Goal: Information Seeking & Learning: Learn about a topic

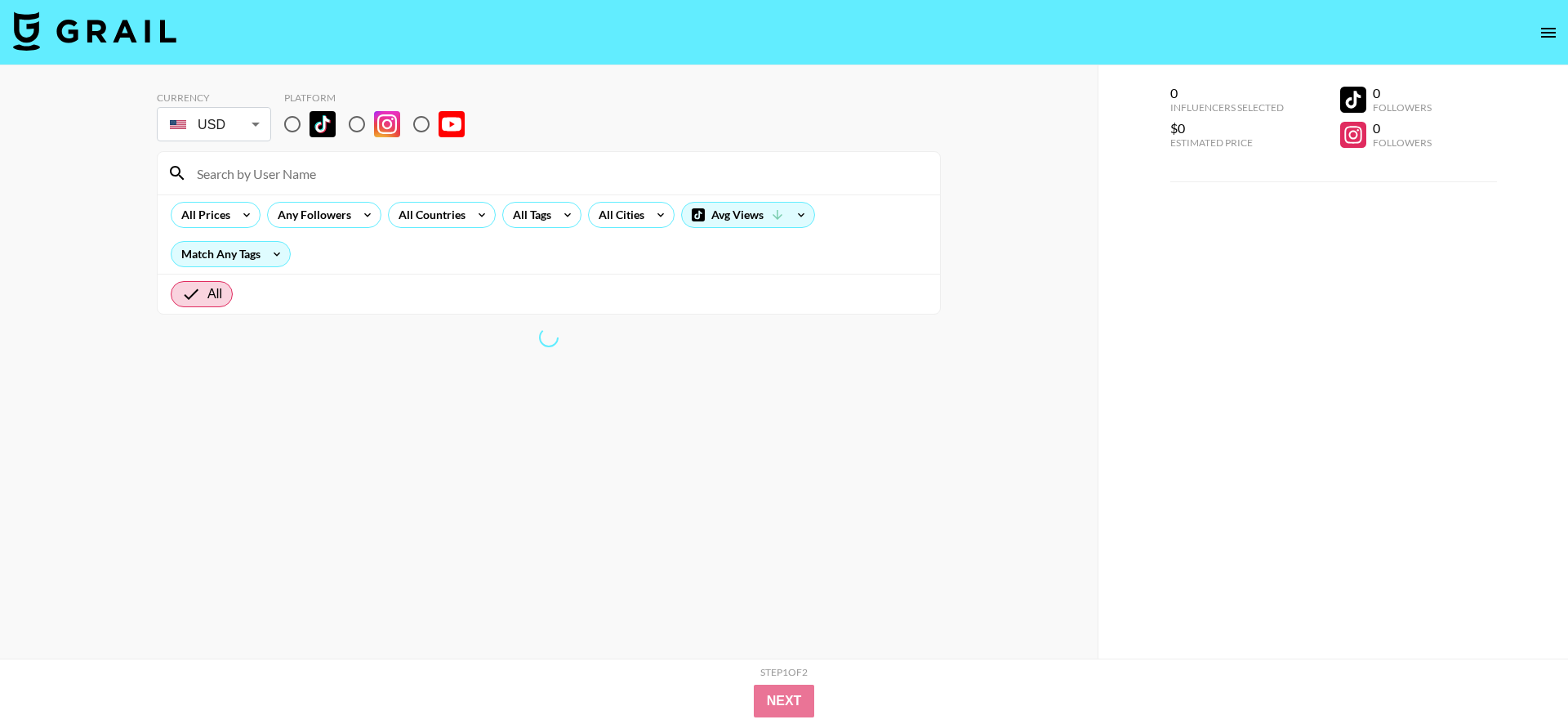
click at [301, 121] on input "radio" at bounding box center [292, 124] width 34 height 34
radio input "true"
click at [447, 221] on div "All Countries" at bounding box center [429, 214] width 80 height 24
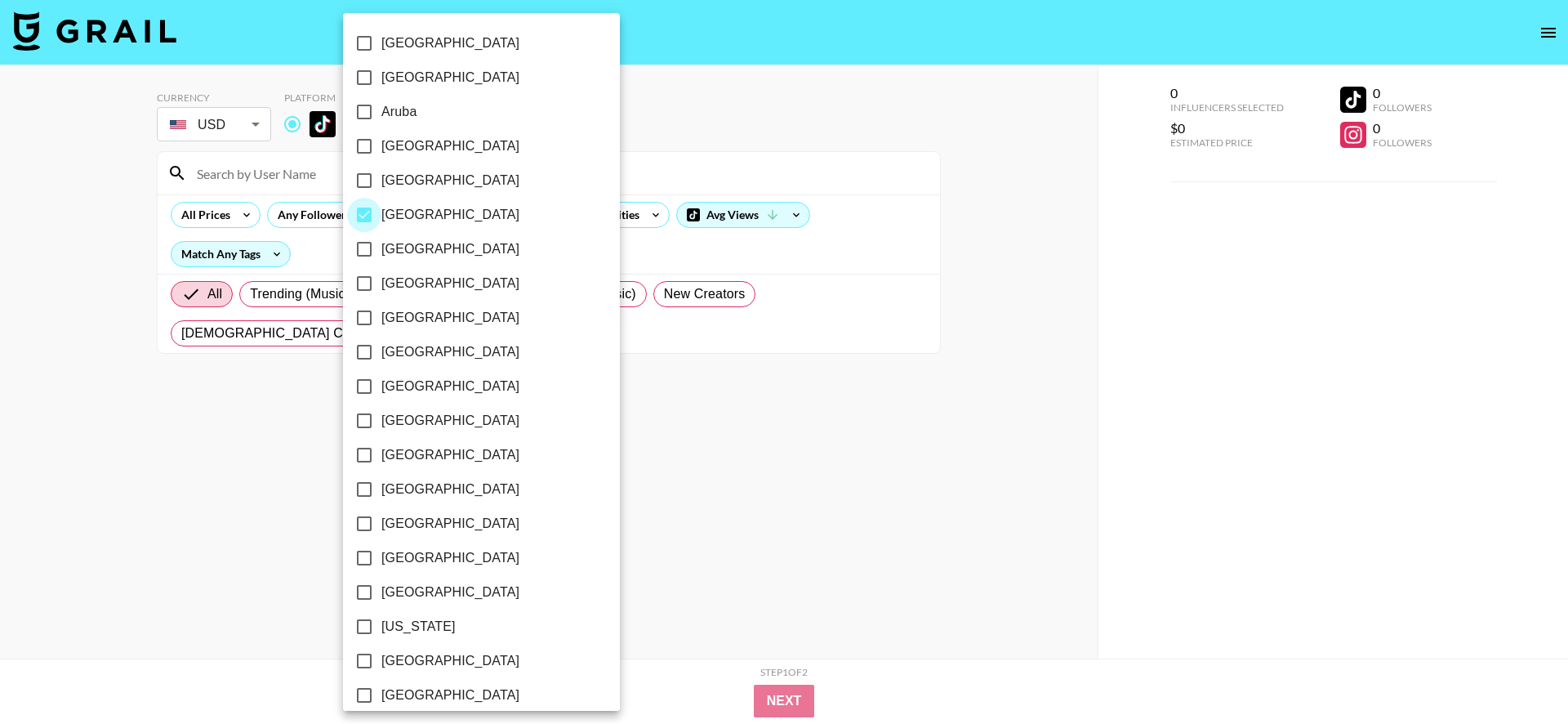
click at [363, 210] on input "[GEOGRAPHIC_DATA]" at bounding box center [364, 214] width 34 height 34
checkbox input "false"
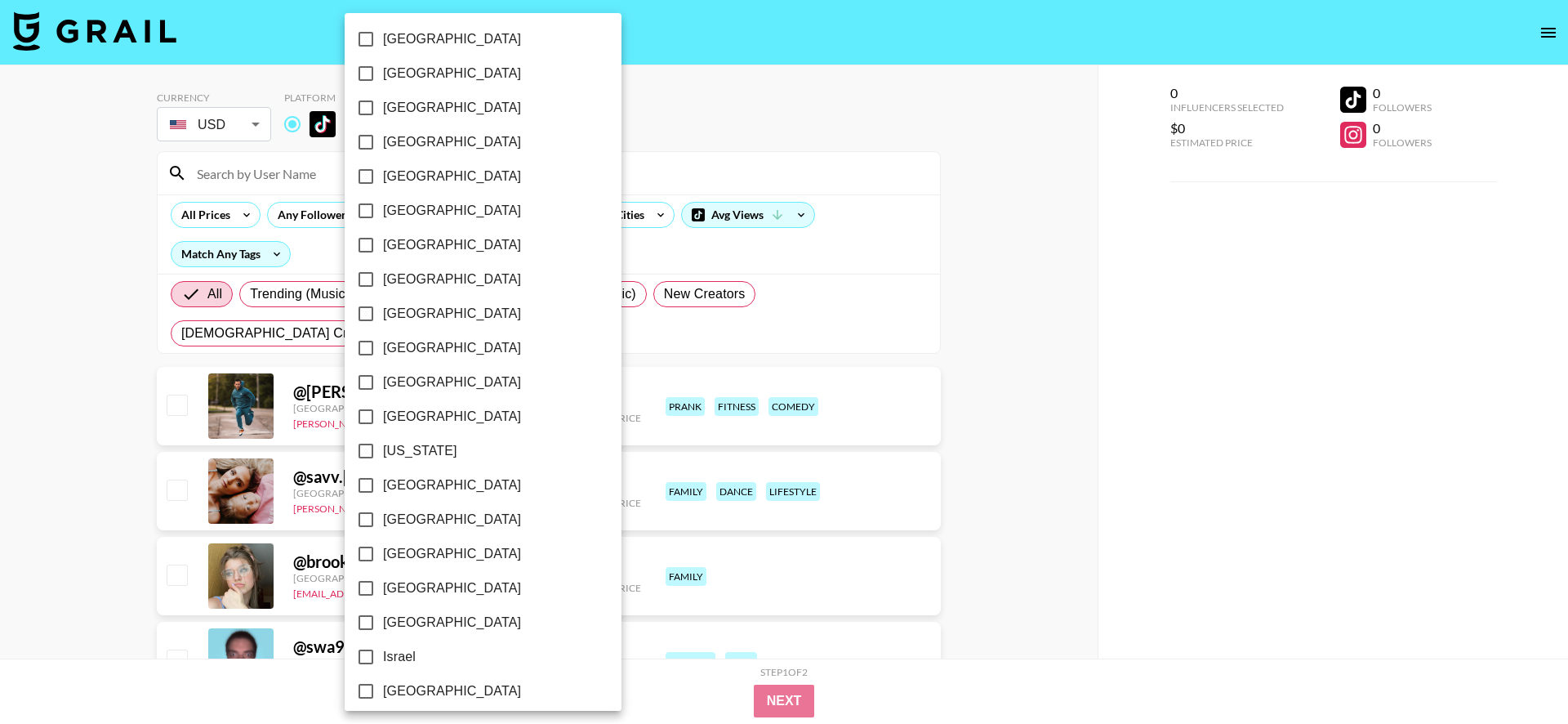
scroll to position [229, 0]
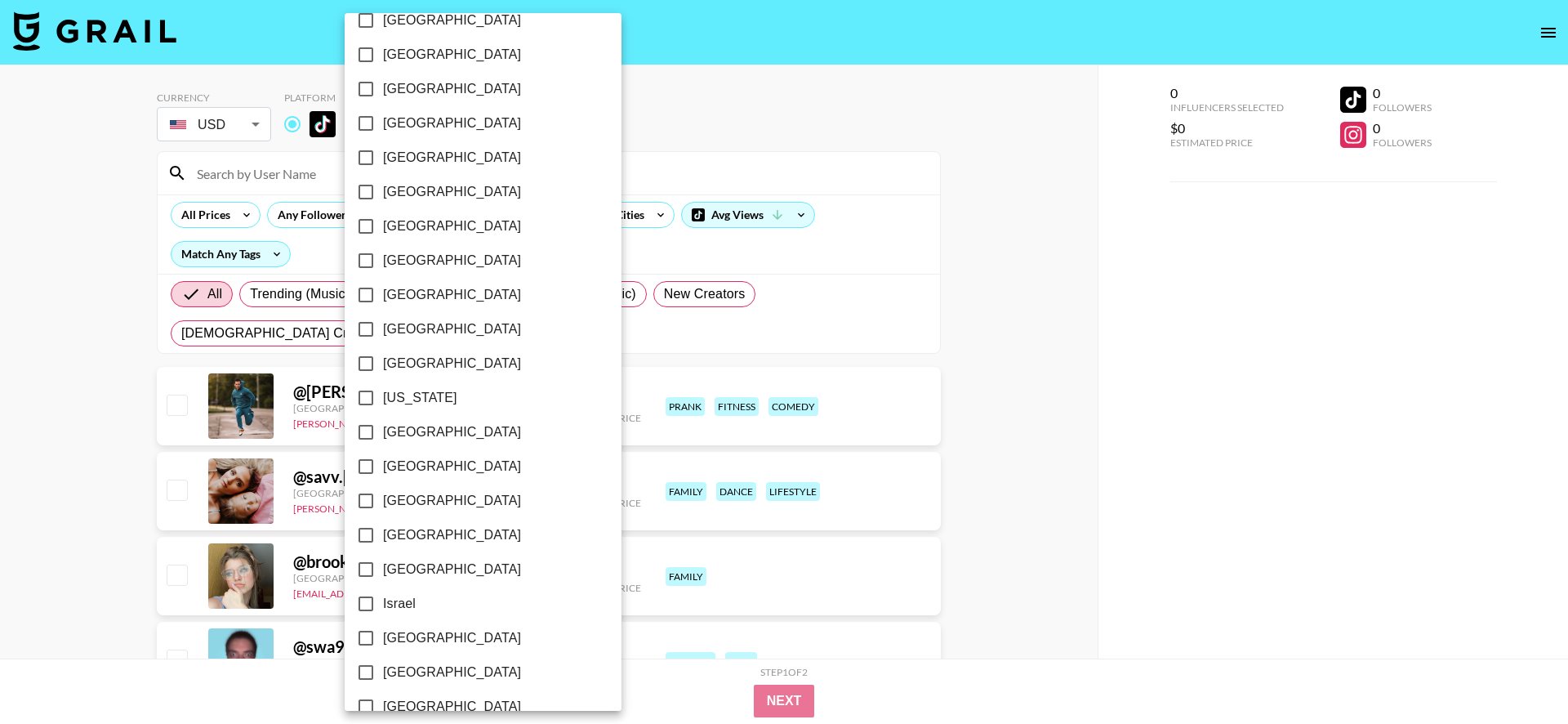
click at [367, 432] on input "[GEOGRAPHIC_DATA]" at bounding box center [365, 431] width 34 height 34
checkbox input "true"
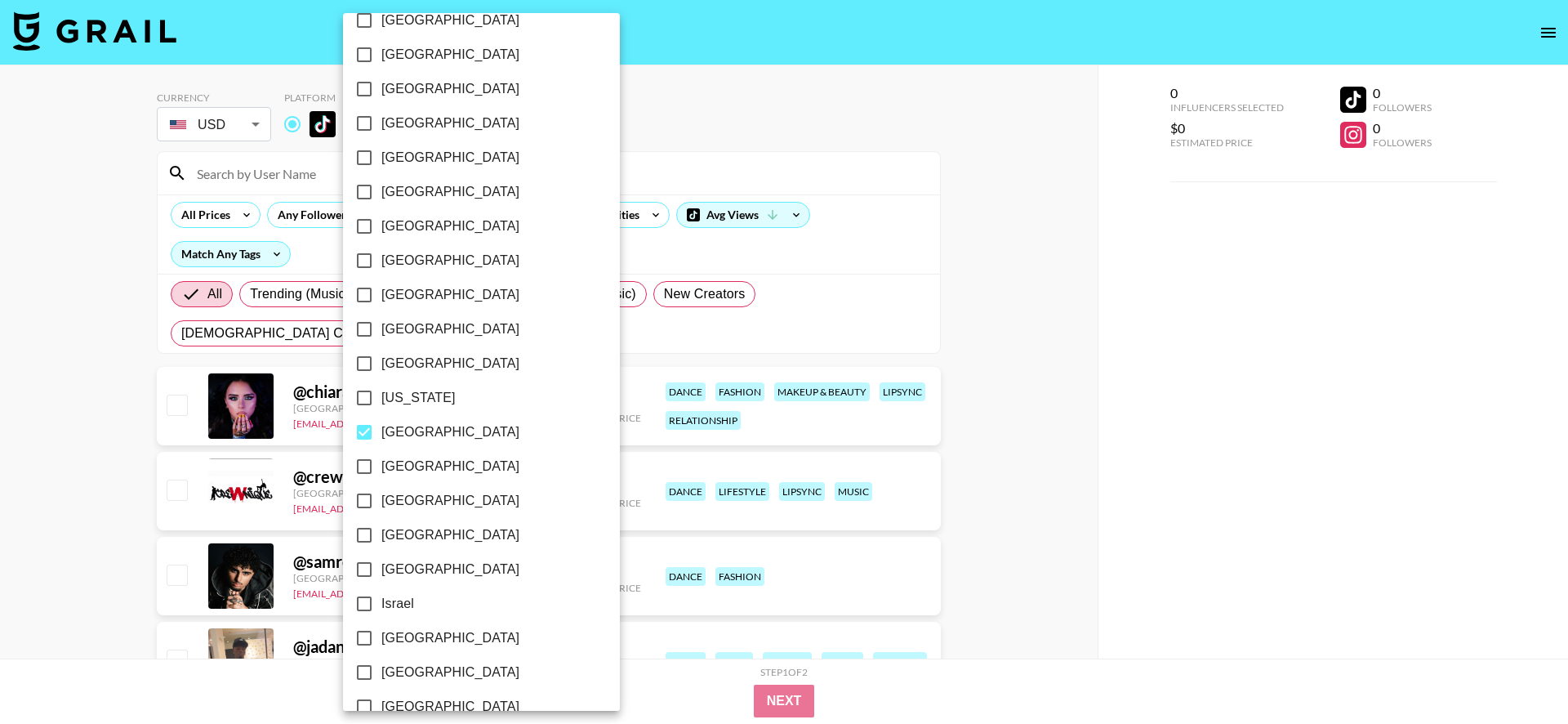
click at [33, 416] on div at bounding box center [784, 362] width 1568 height 724
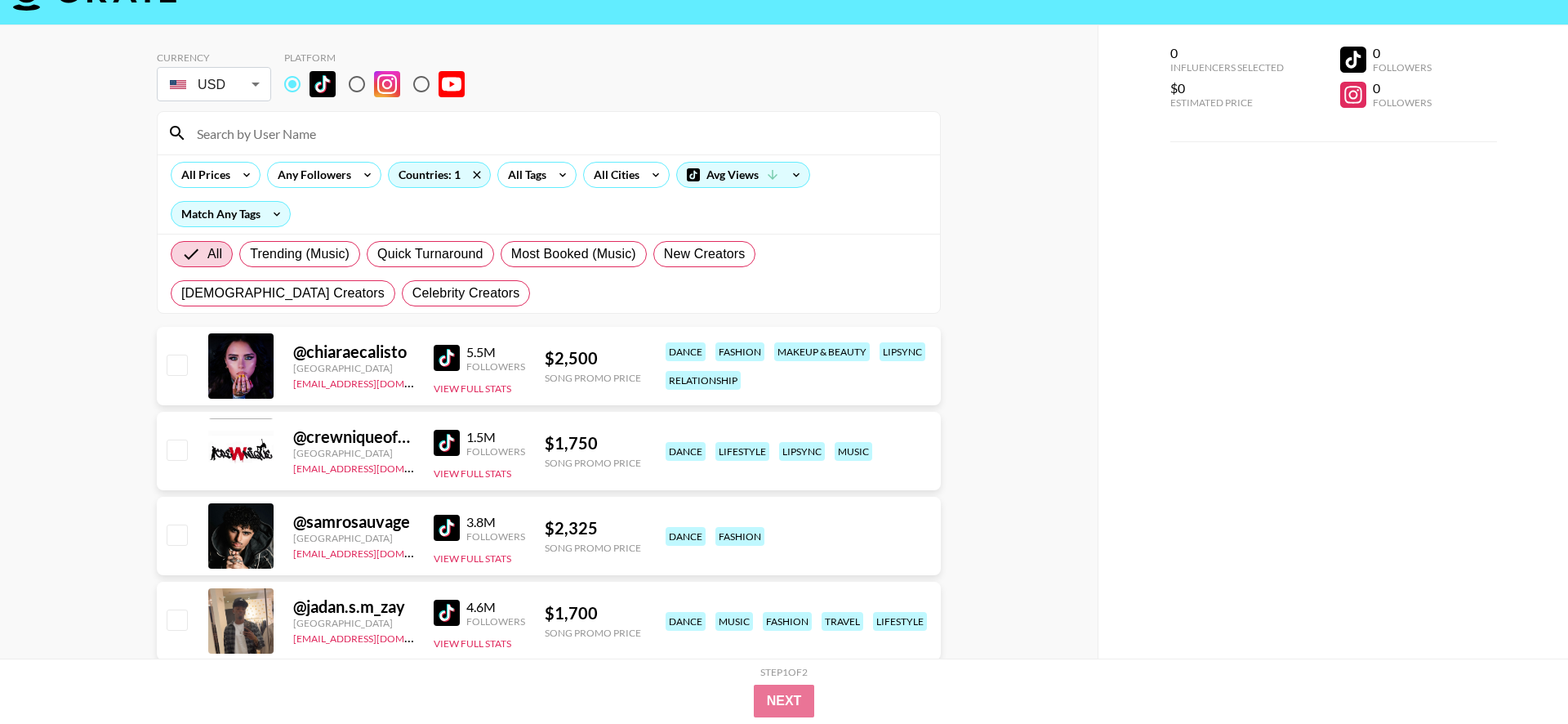
scroll to position [18, 0]
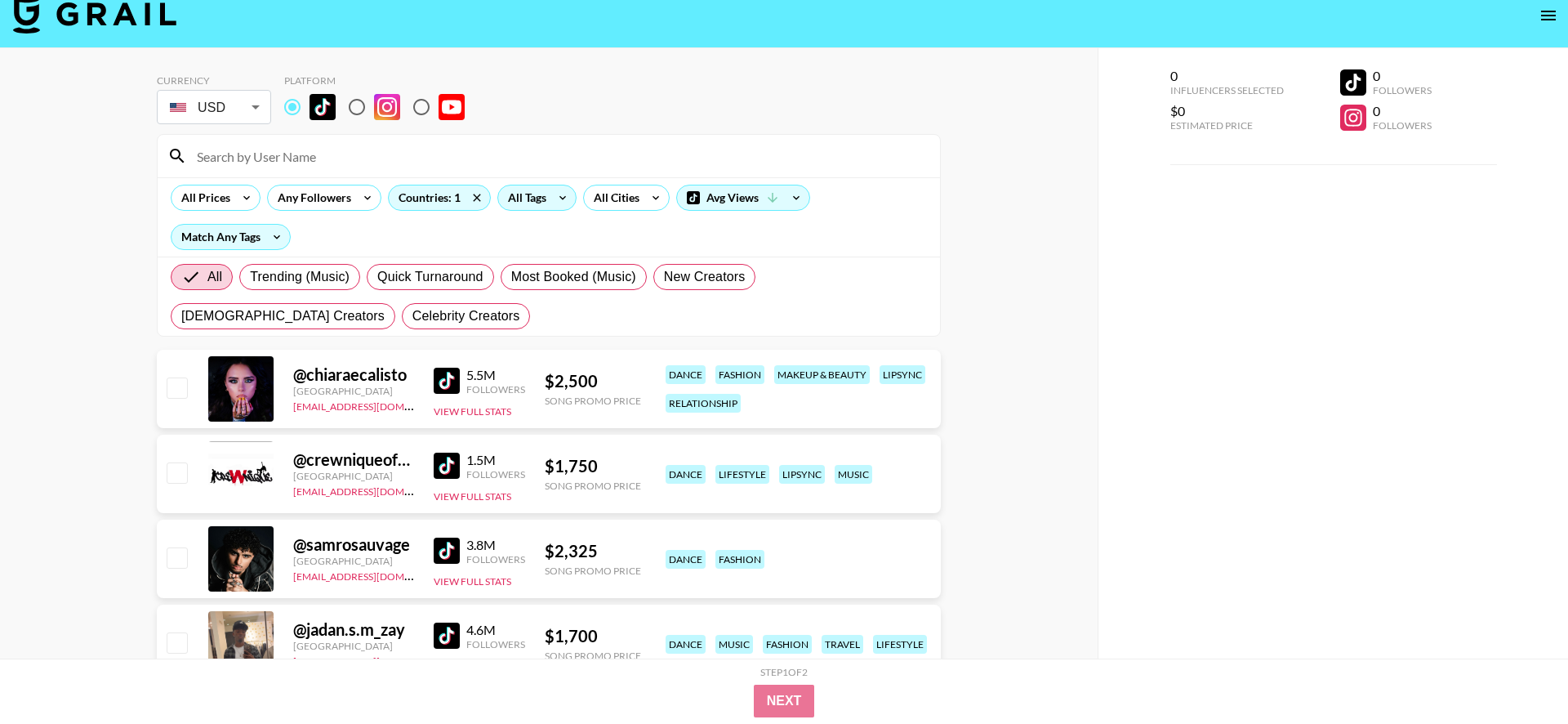
click at [527, 197] on div "All Tags" at bounding box center [524, 197] width 52 height 24
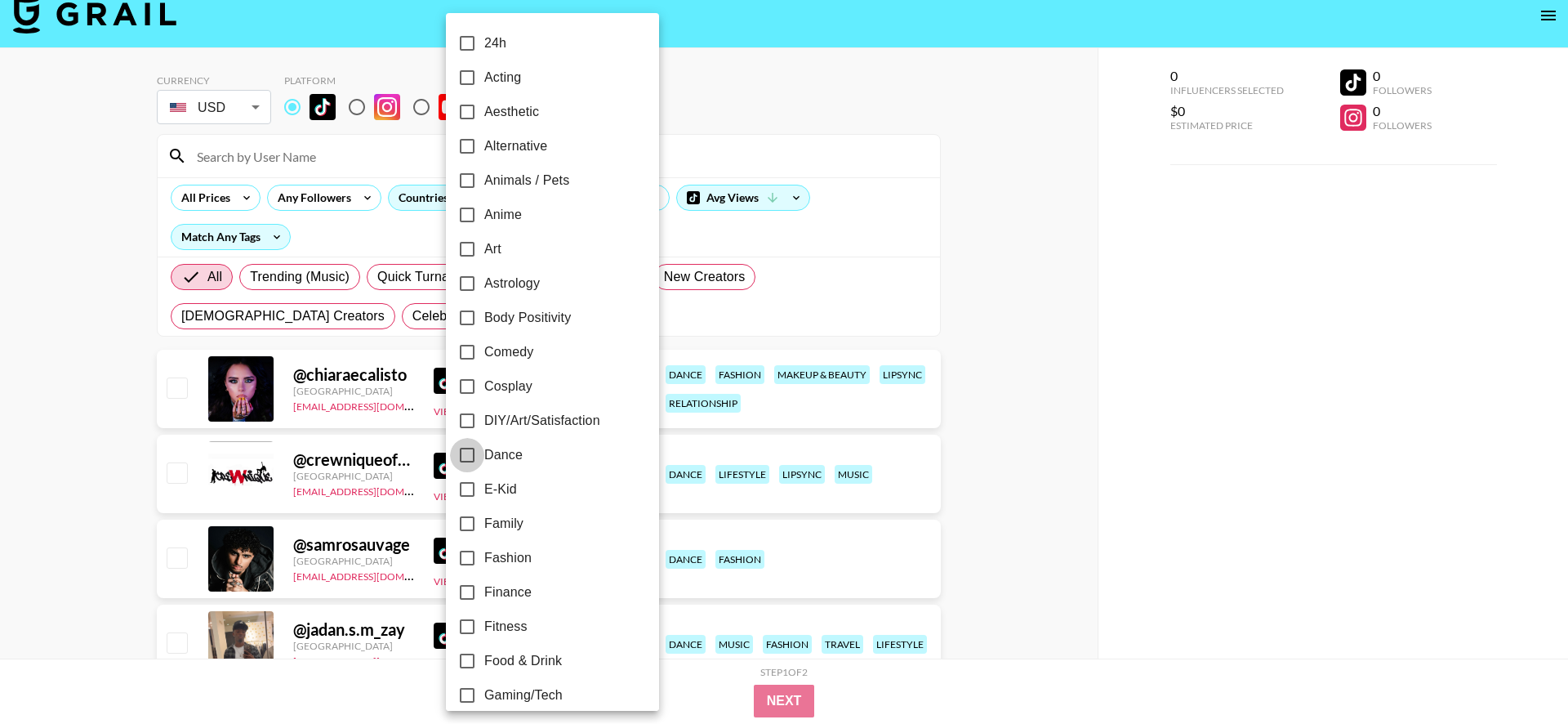
click at [465, 453] on input "Dance" at bounding box center [466, 455] width 34 height 34
checkbox input "true"
click at [99, 410] on div at bounding box center [784, 362] width 1568 height 724
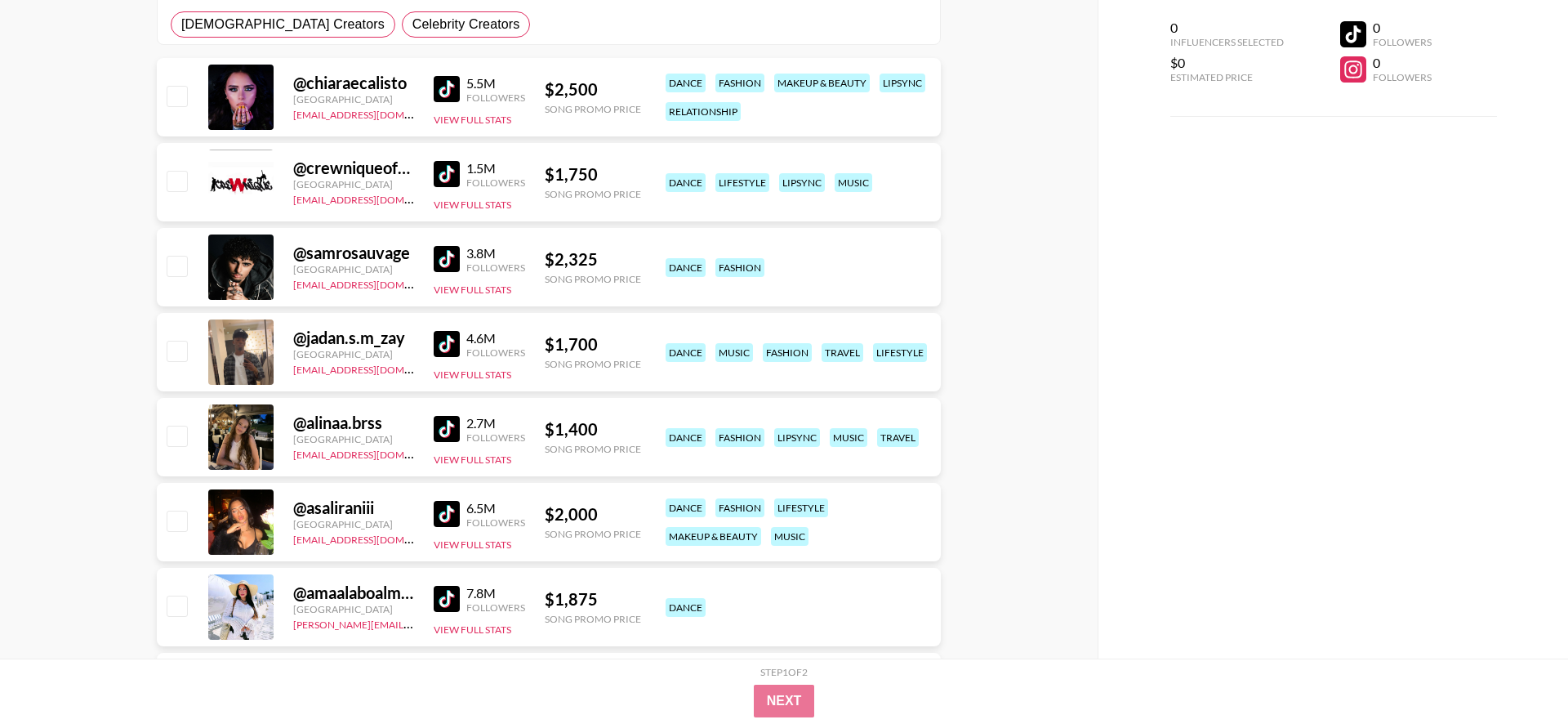
scroll to position [306, 0]
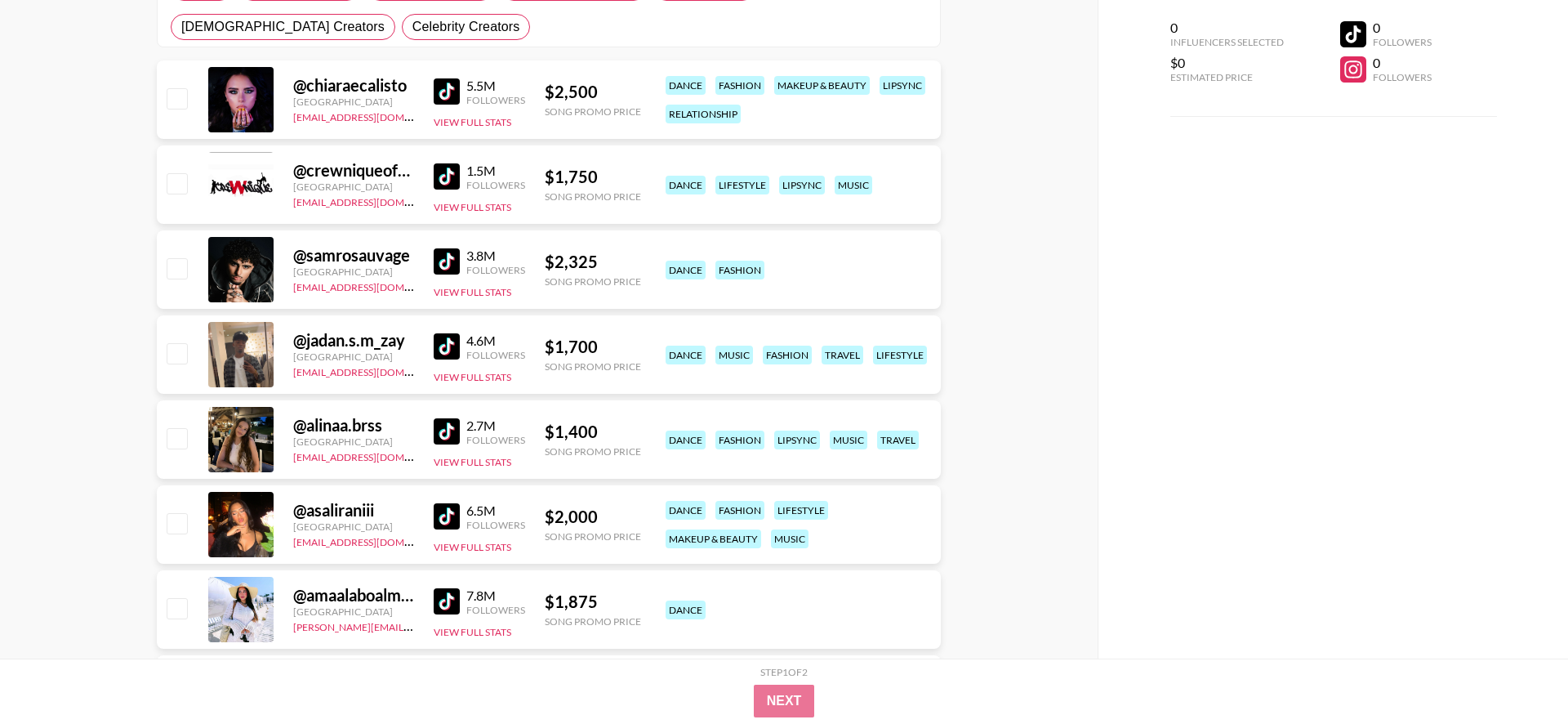
click at [444, 180] on img at bounding box center [446, 176] width 26 height 26
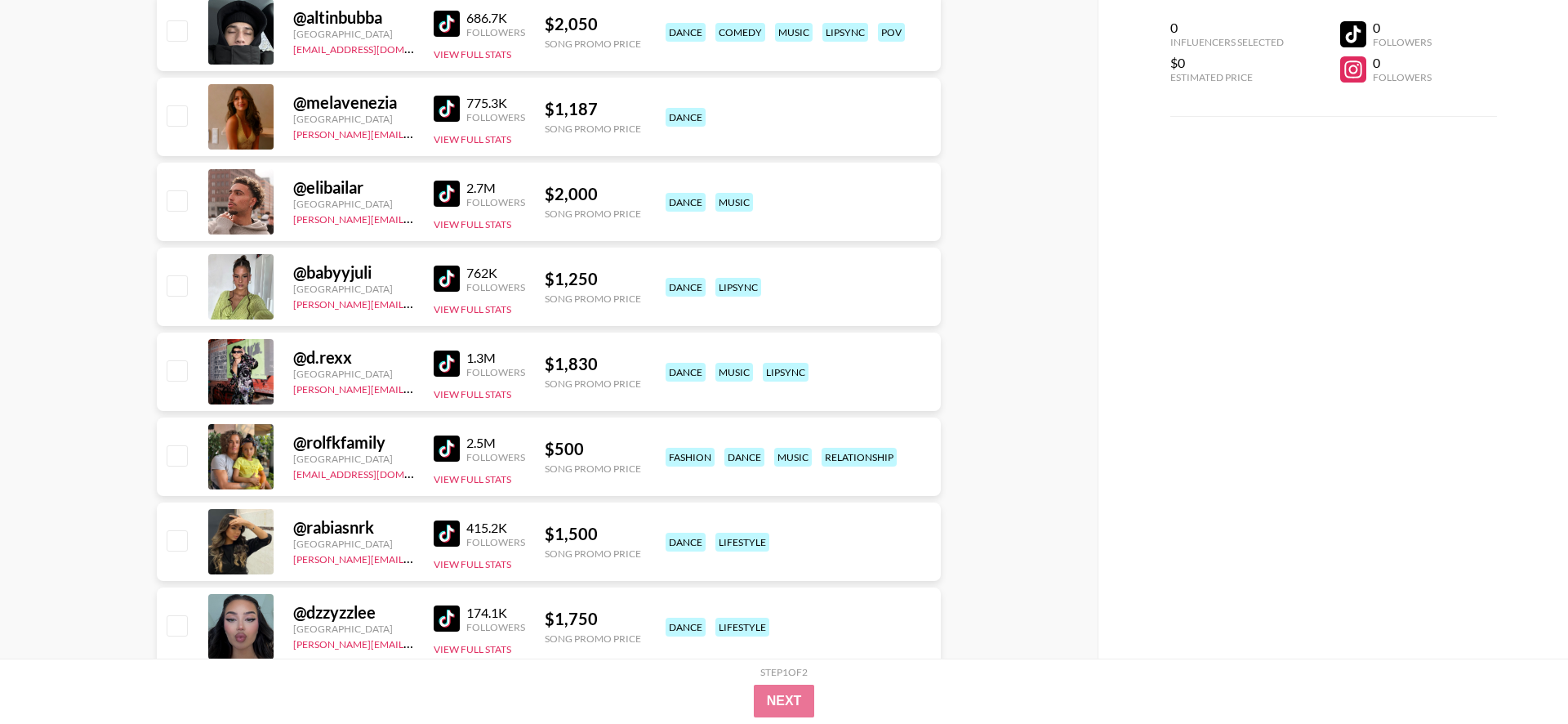
scroll to position [2338, 0]
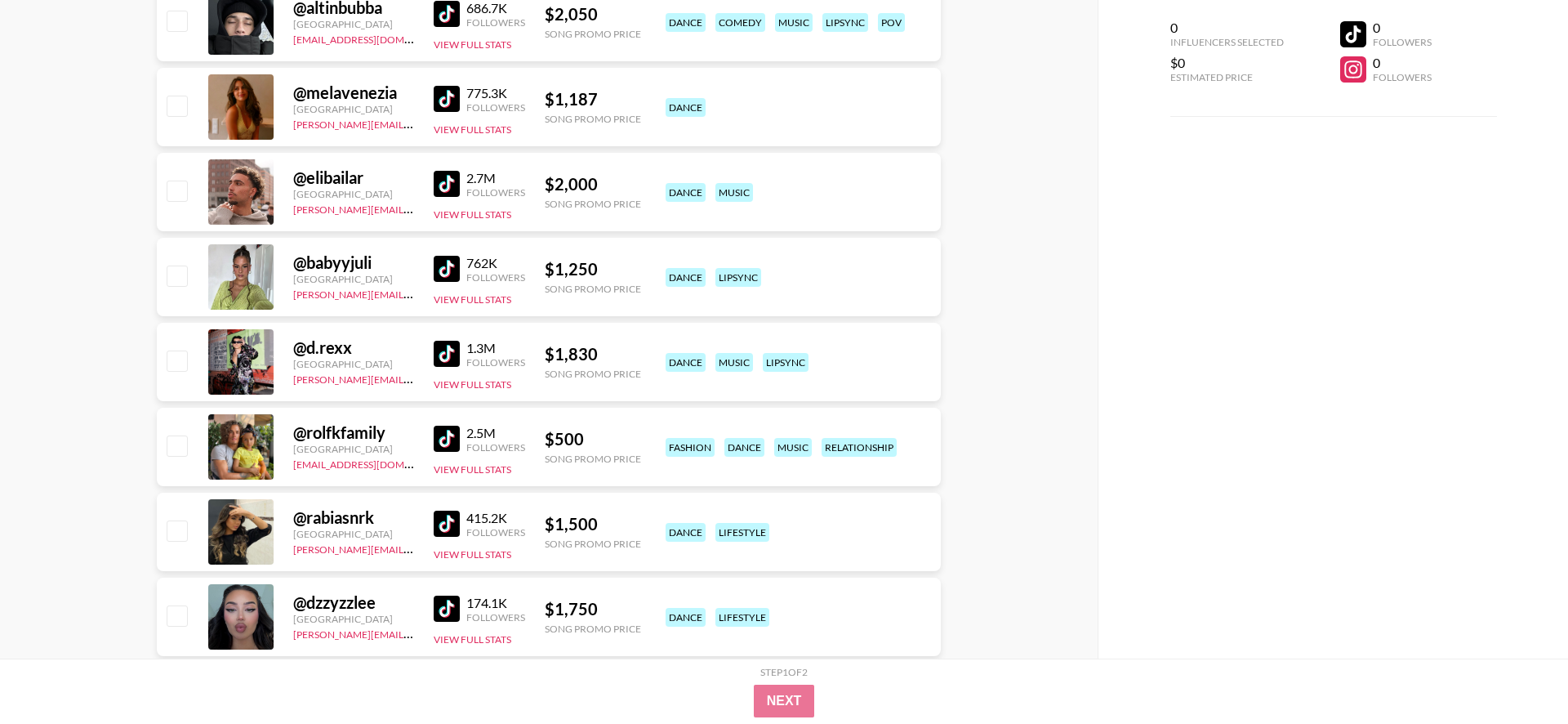
click at [454, 267] on img at bounding box center [446, 268] width 26 height 26
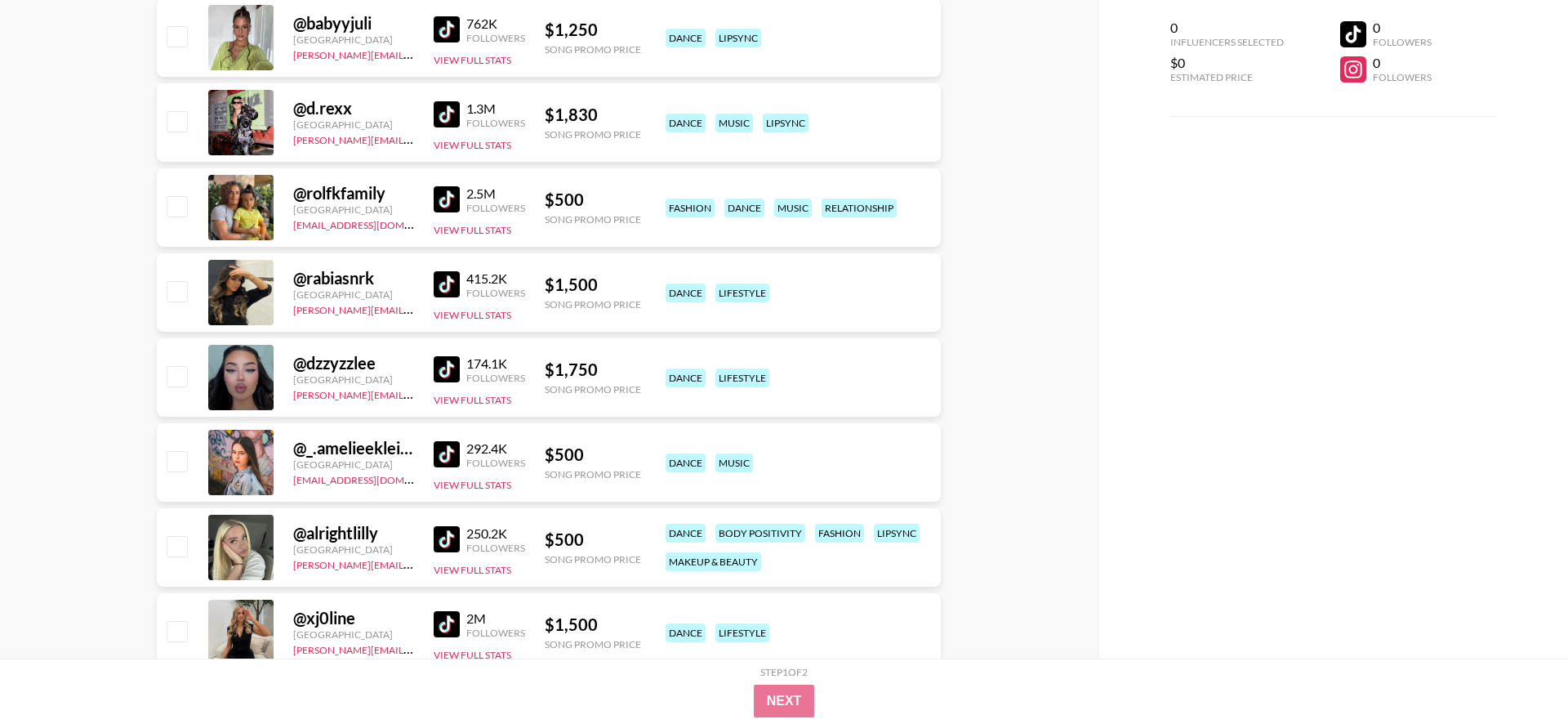
scroll to position [2853, 0]
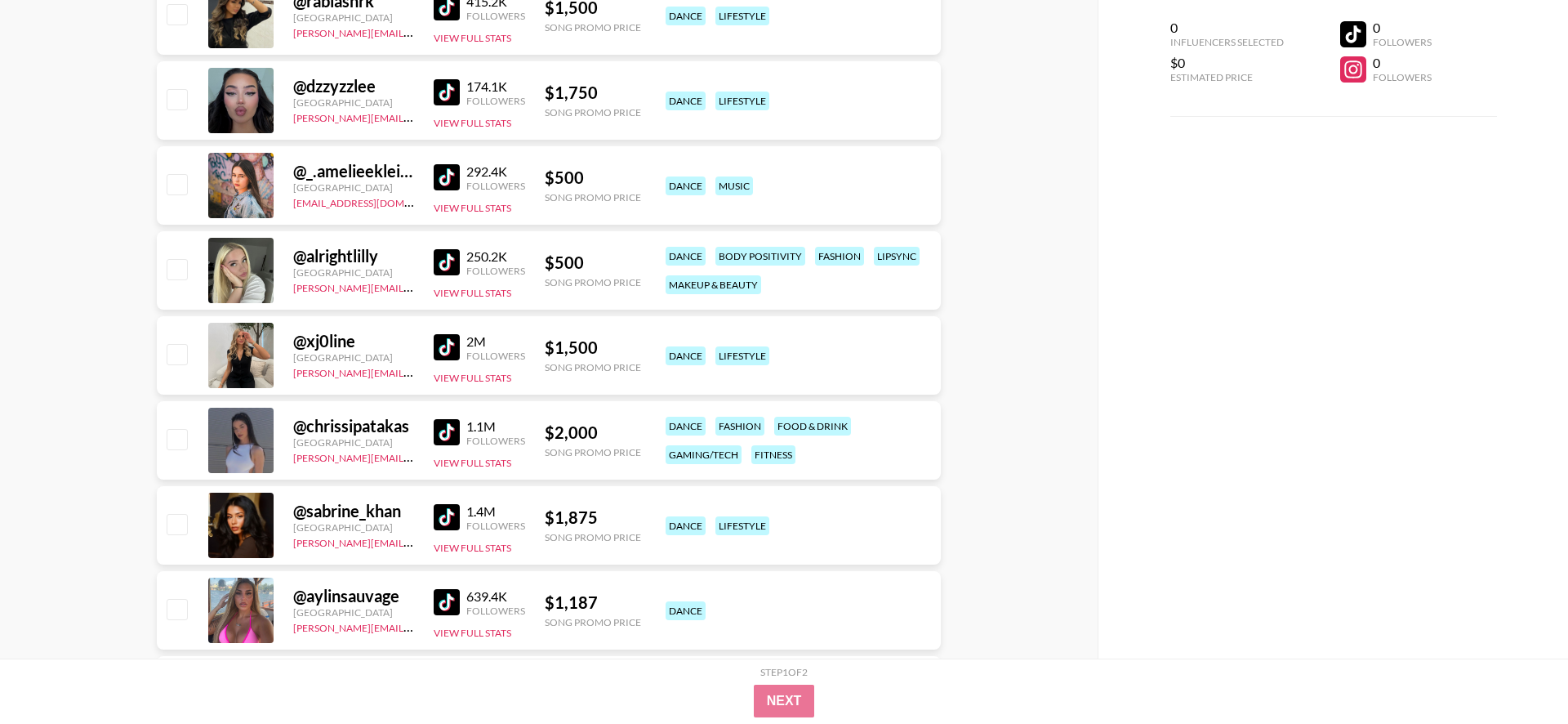
click at [474, 220] on div "@ _.amelieeklein._ [GEOGRAPHIC_DATA] [EMAIL_ADDRESS][DOMAIN_NAME] 292.4K Follow…" at bounding box center [549, 186] width 784 height 79
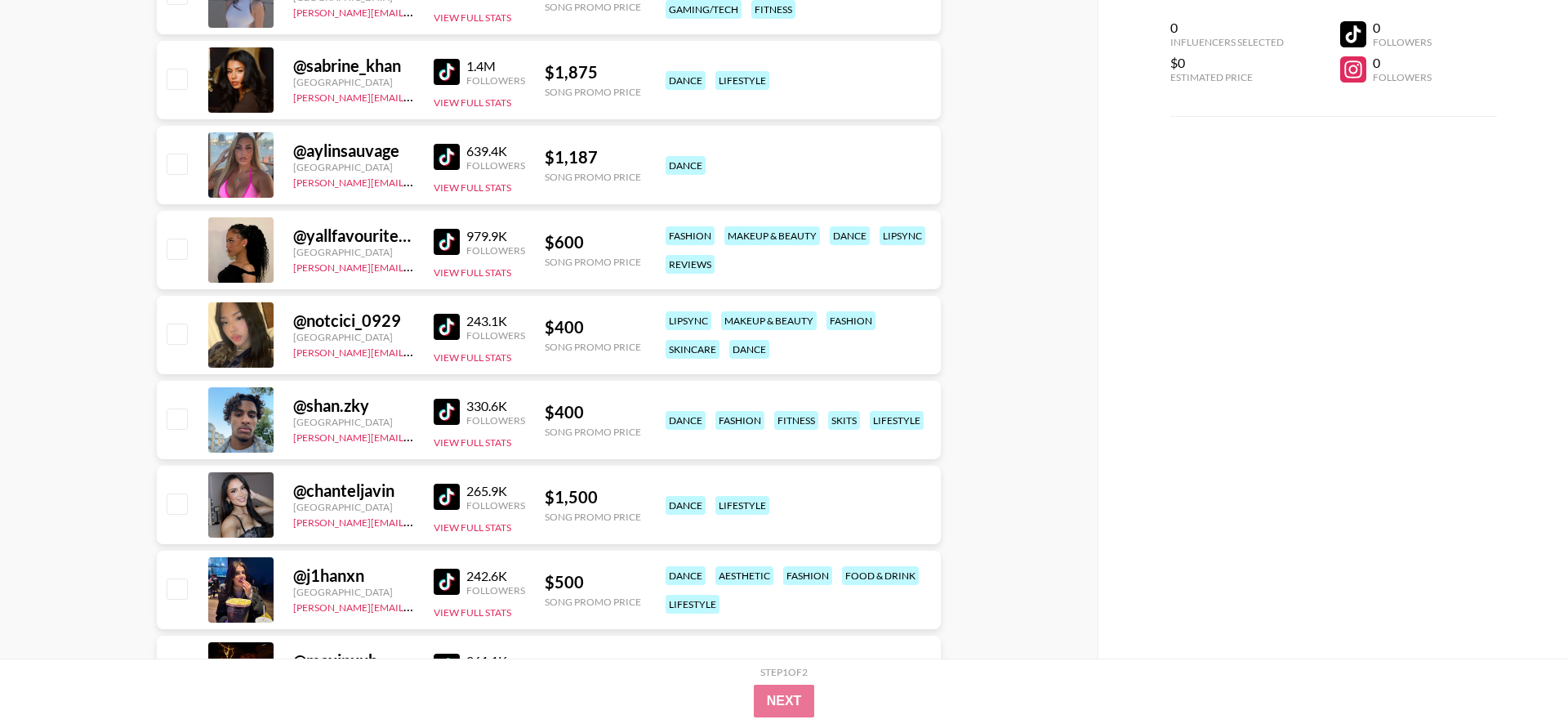
scroll to position [3300, 0]
click at [454, 237] on img at bounding box center [446, 241] width 26 height 26
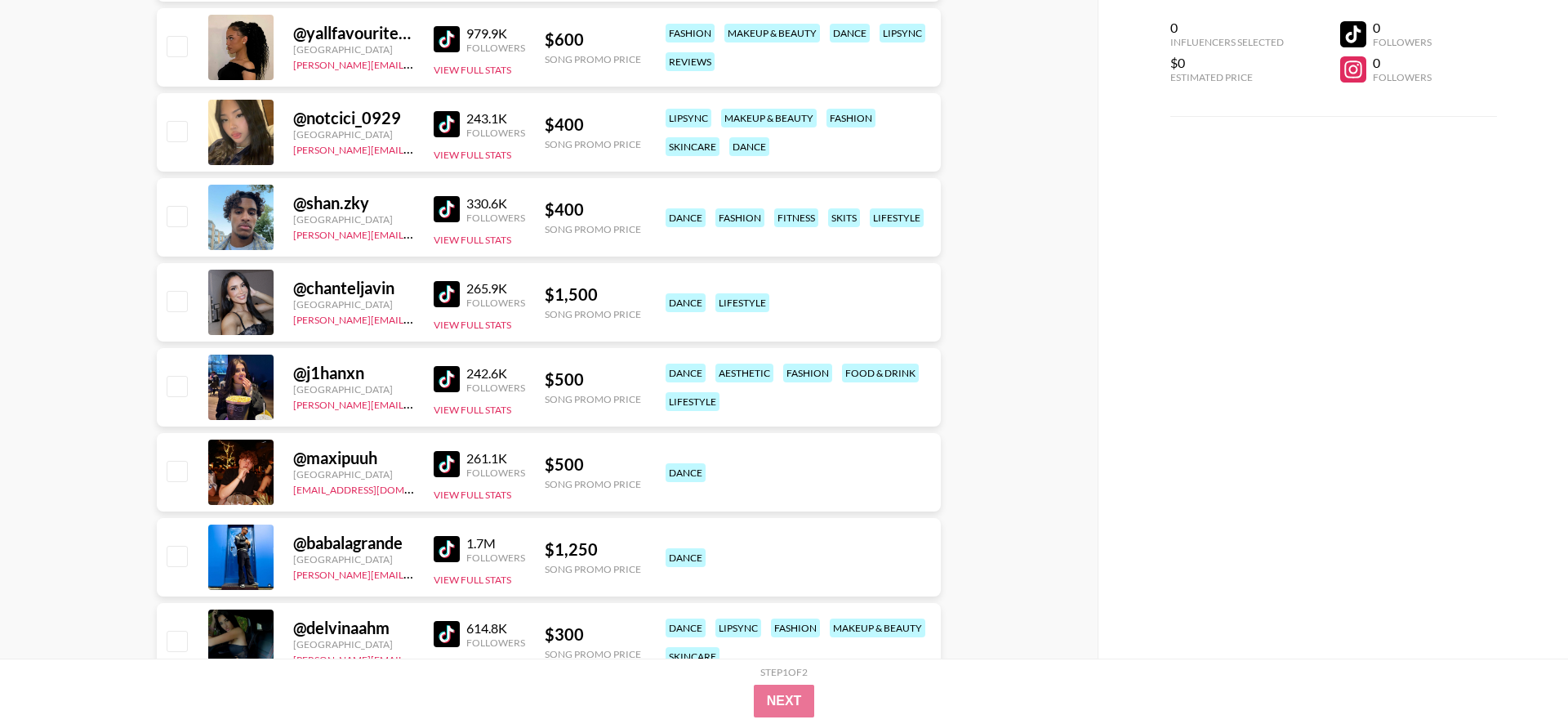
scroll to position [3507, 0]
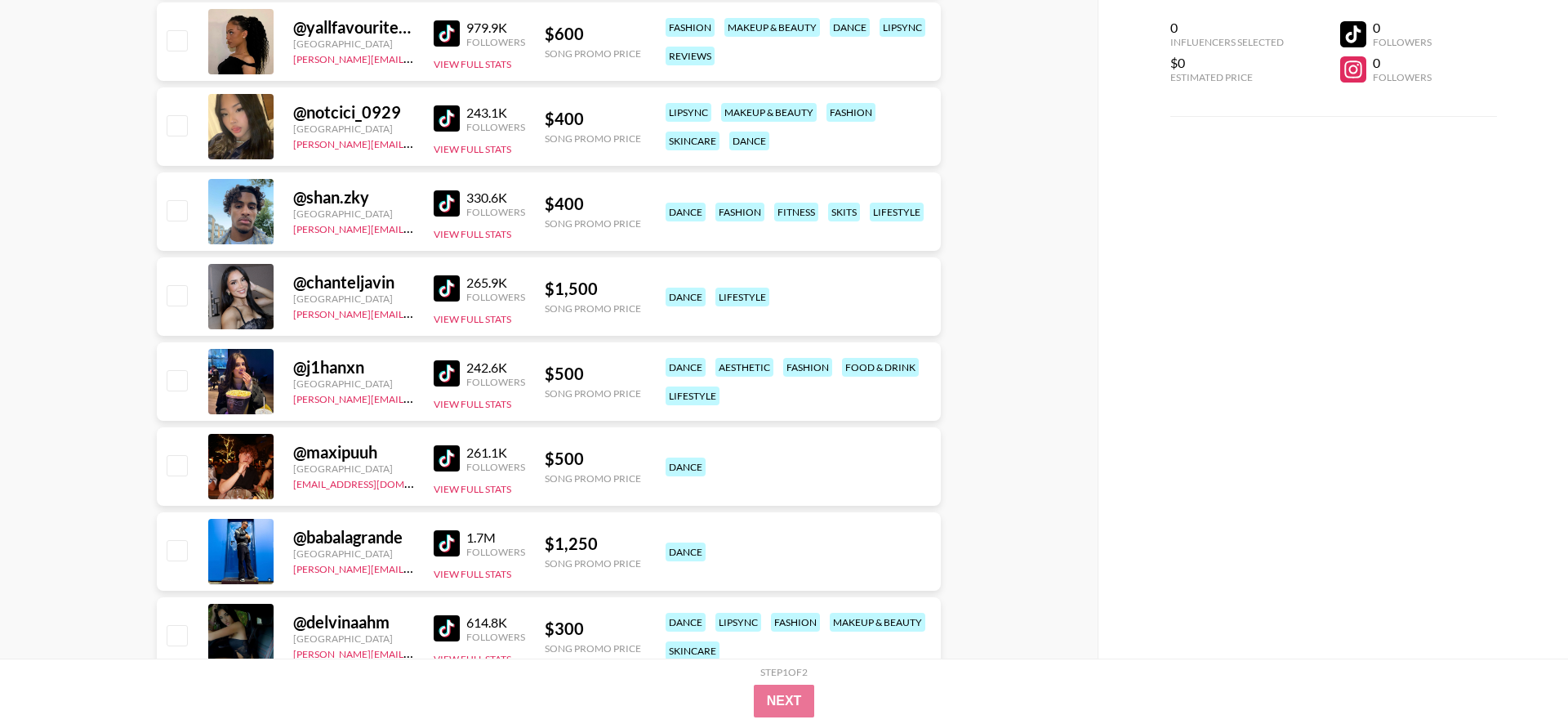
click at [452, 373] on img at bounding box center [446, 373] width 26 height 26
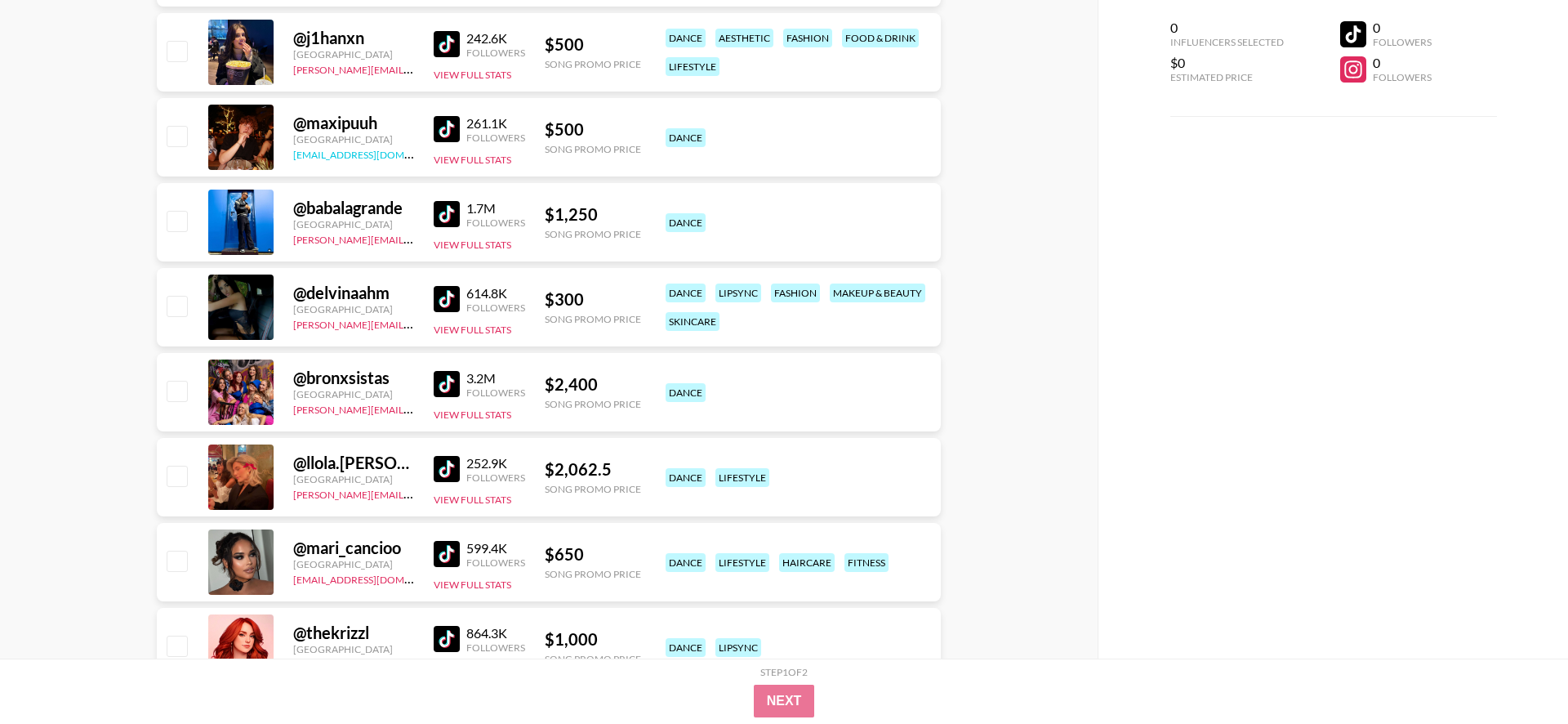
scroll to position [3843, 0]
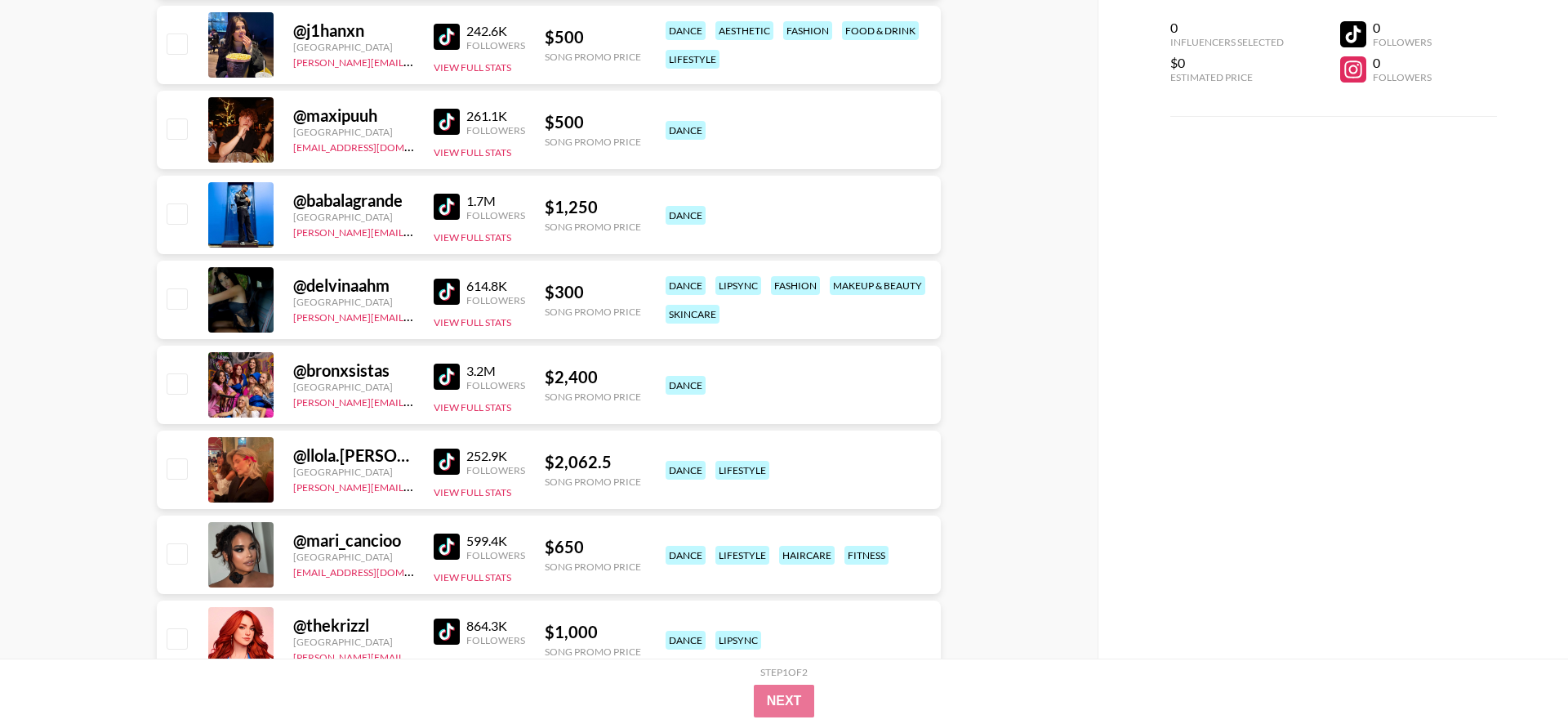
click at [445, 373] on img at bounding box center [446, 376] width 26 height 26
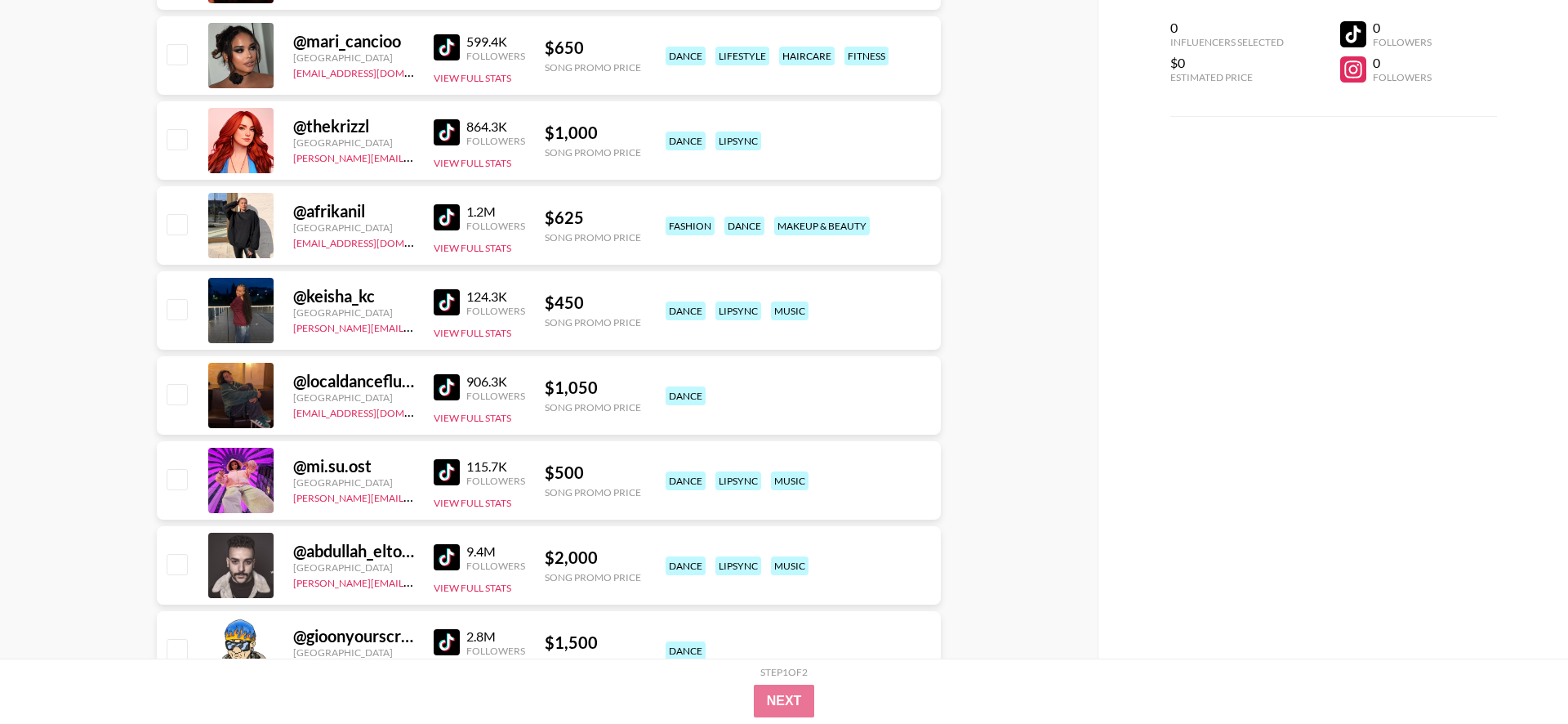
scroll to position [4344, 0]
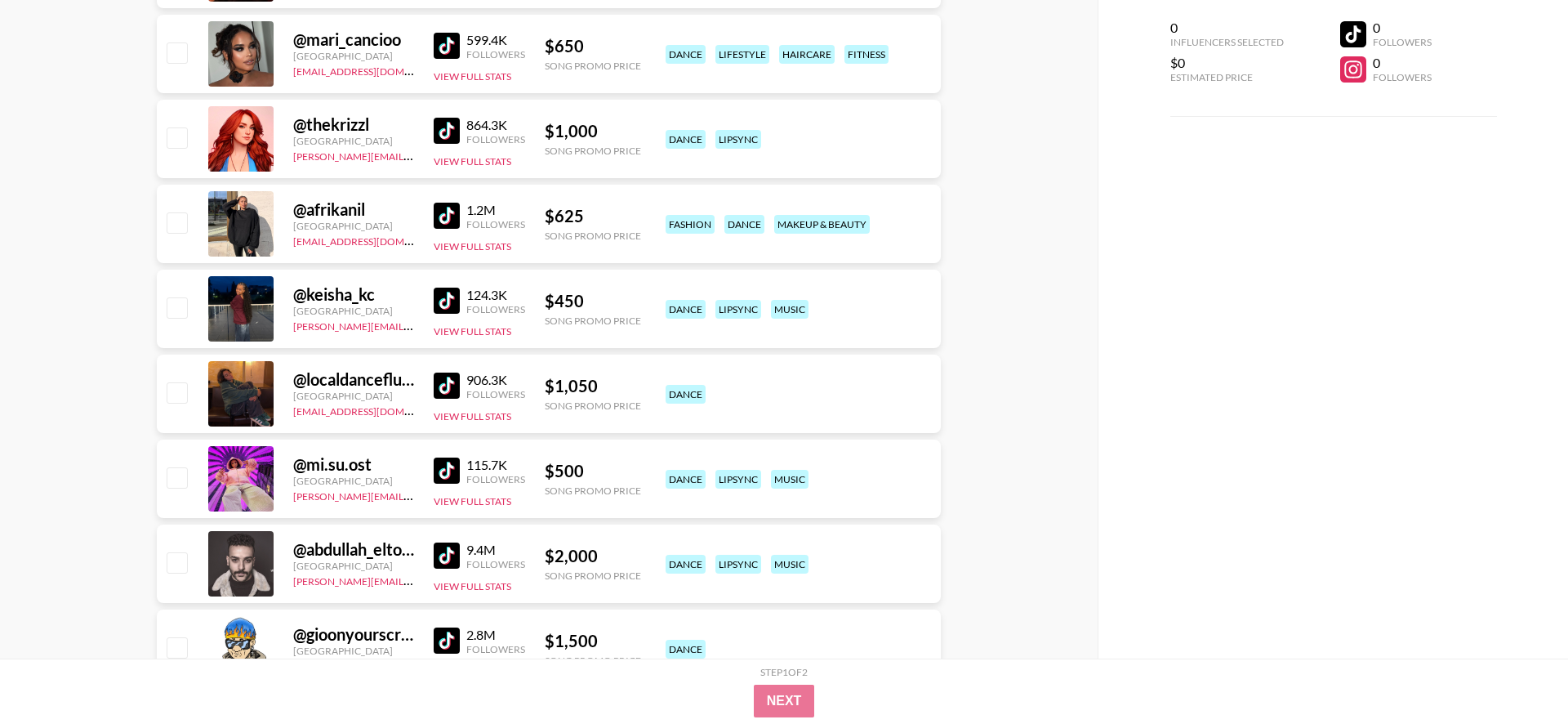
click at [440, 305] on img at bounding box center [446, 300] width 26 height 26
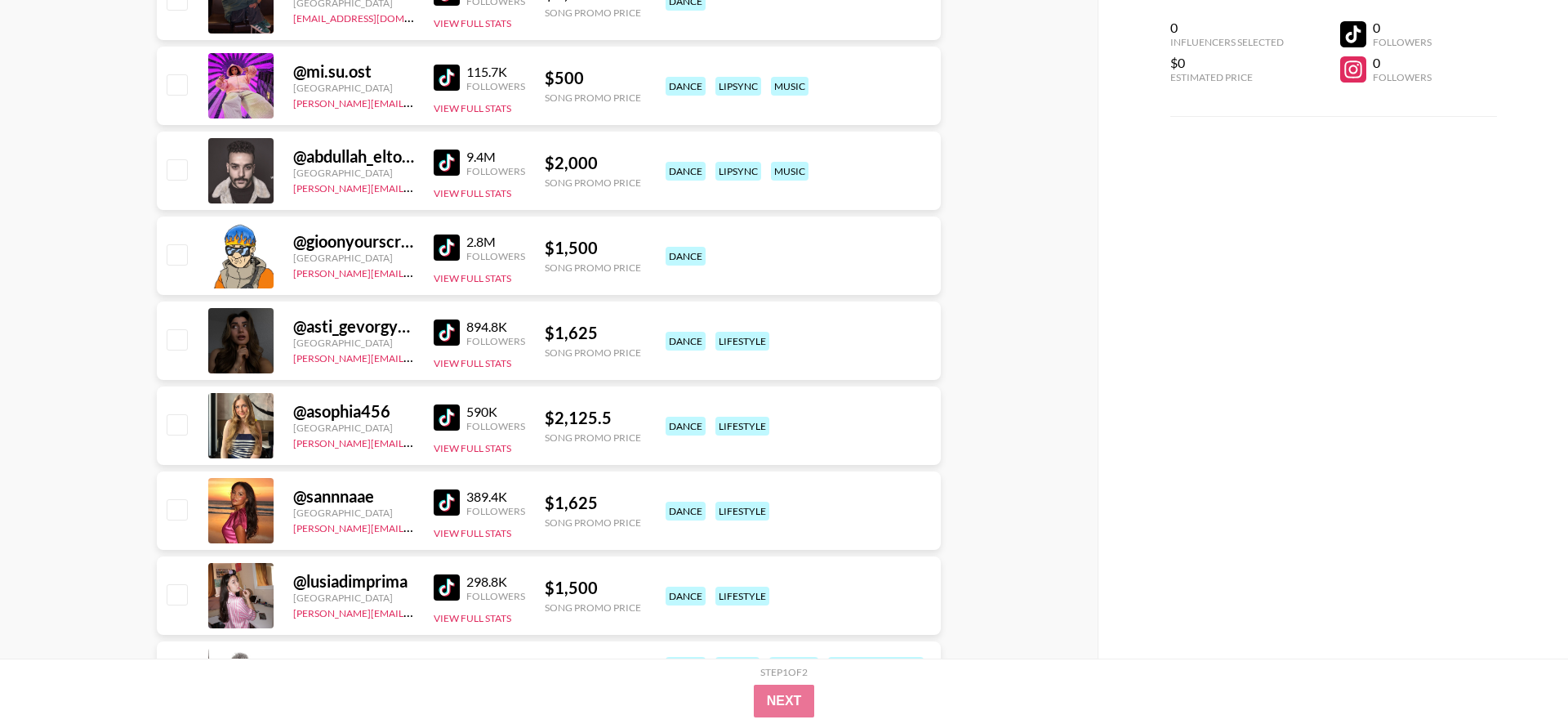
scroll to position [4738, 0]
click at [444, 246] on img at bounding box center [446, 246] width 26 height 26
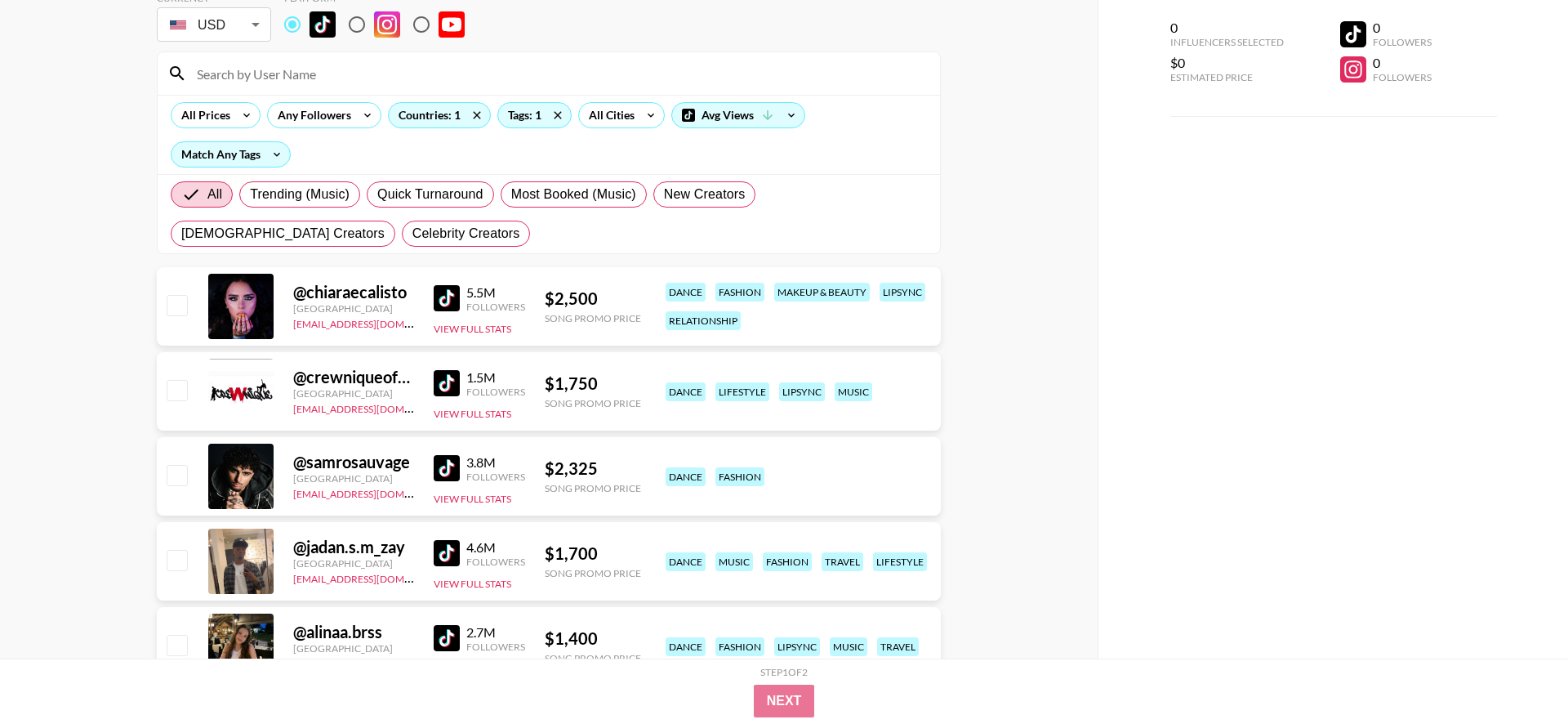
scroll to position [0, 0]
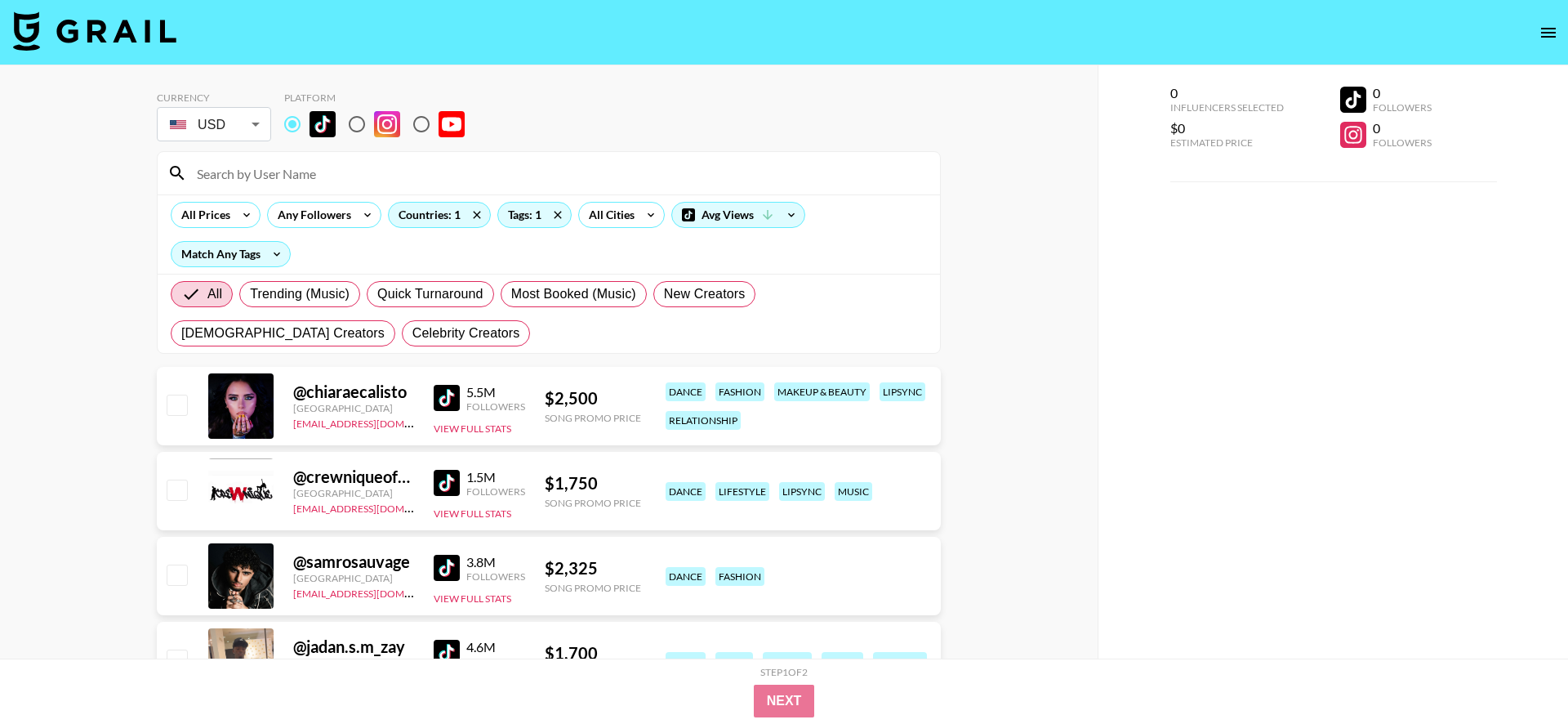
click at [465, 176] on input at bounding box center [558, 172] width 743 height 26
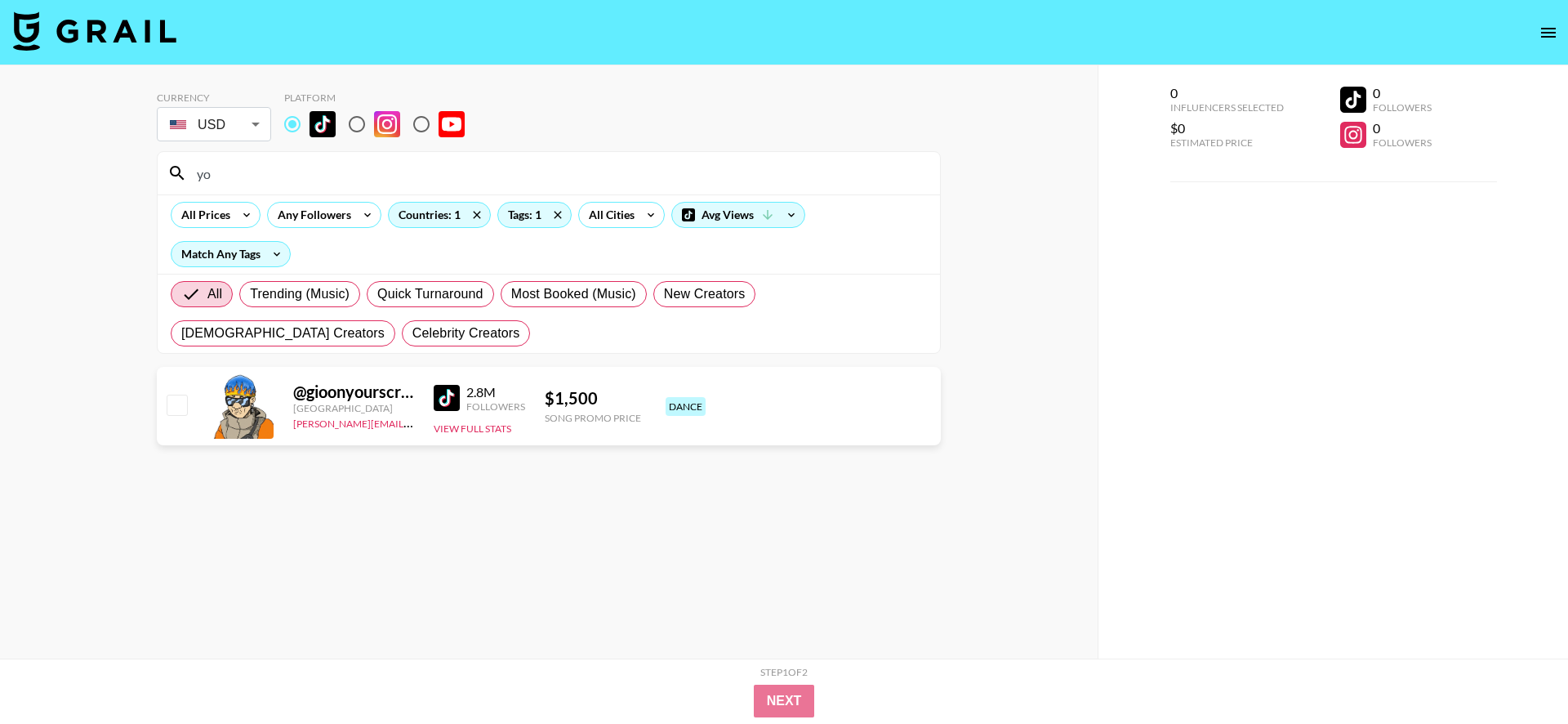
type input "y"
type input "local"
click at [449, 397] on img at bounding box center [446, 397] width 26 height 26
